Goal: Transaction & Acquisition: Purchase product/service

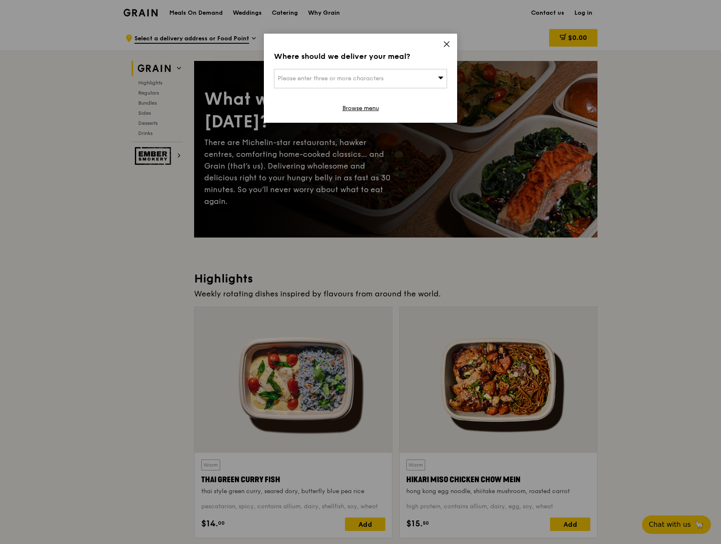
click at [446, 44] on icon at bounding box center [446, 44] width 5 height 5
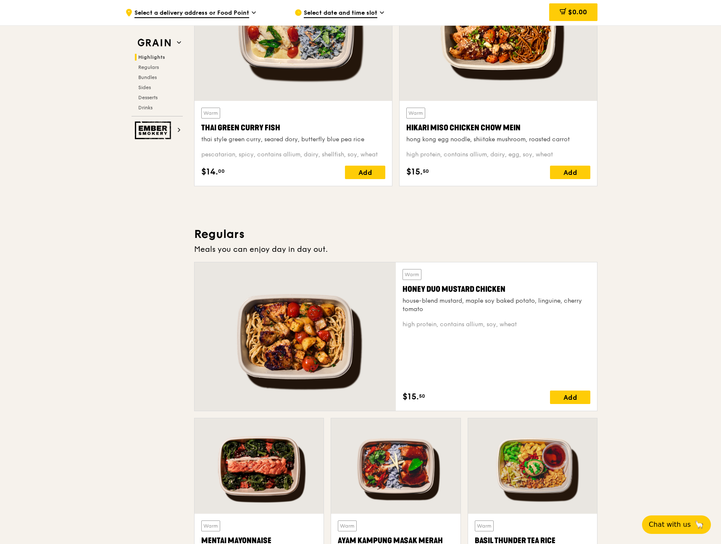
scroll to position [358, 0]
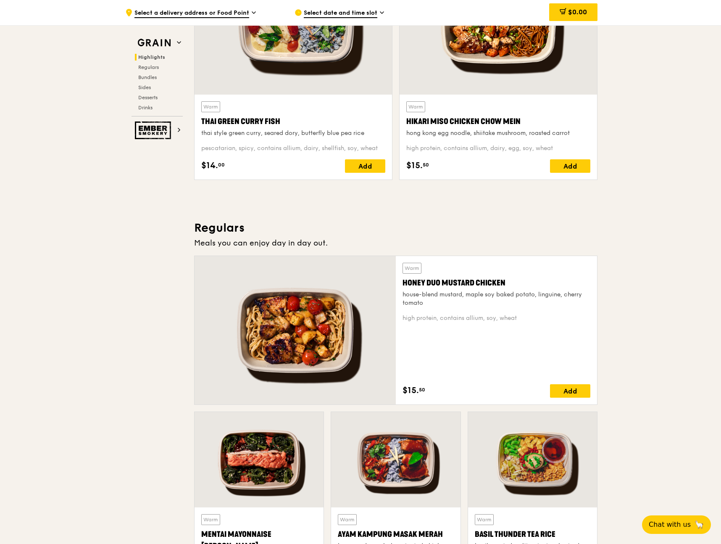
drag, startPoint x: 515, startPoint y: 283, endPoint x: 403, endPoint y: 276, distance: 112.4
click at [403, 276] on div "Warm Honey Duo Mustard Chicken house-blend mustard, maple soy baked potato, lin…" at bounding box center [496, 285] width 188 height 45
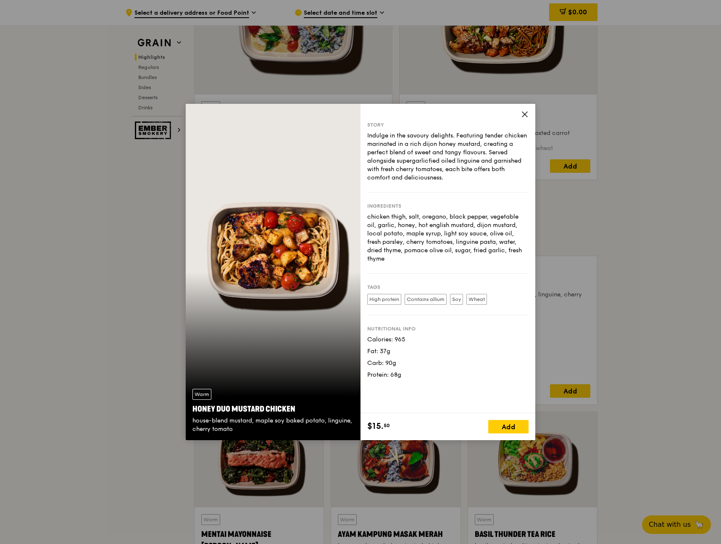
copy div "Honey Duo Mustard Chicken"
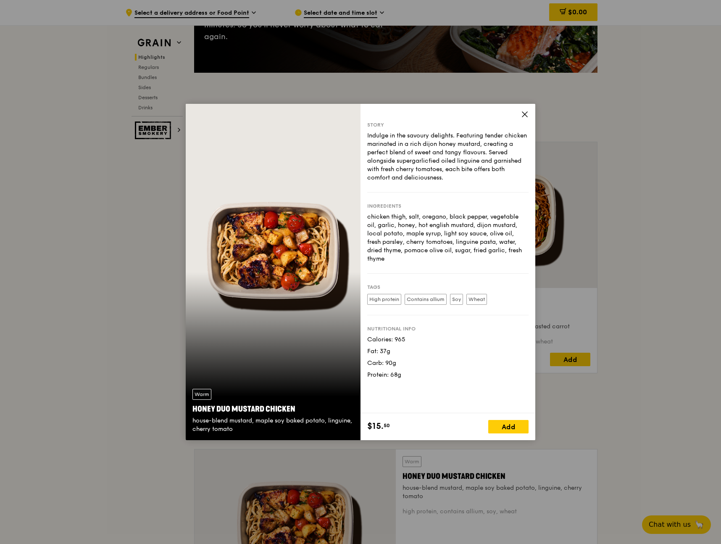
scroll to position [144, 0]
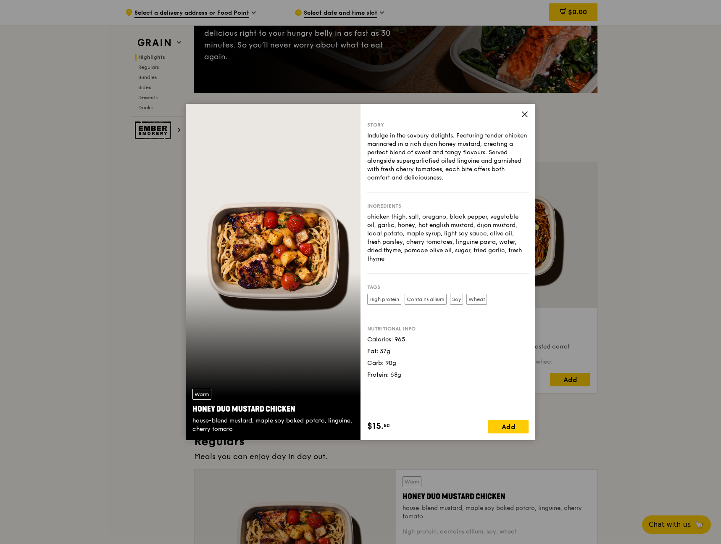
drag, startPoint x: 275, startPoint y: 413, endPoint x: 194, endPoint y: 413, distance: 81.1
click at [194, 413] on div "Honey Duo Mustard Chicken" at bounding box center [272, 409] width 161 height 12
copy div "Honey Duo Mustard Chicken"
